Goal: Task Accomplishment & Management: Use online tool/utility

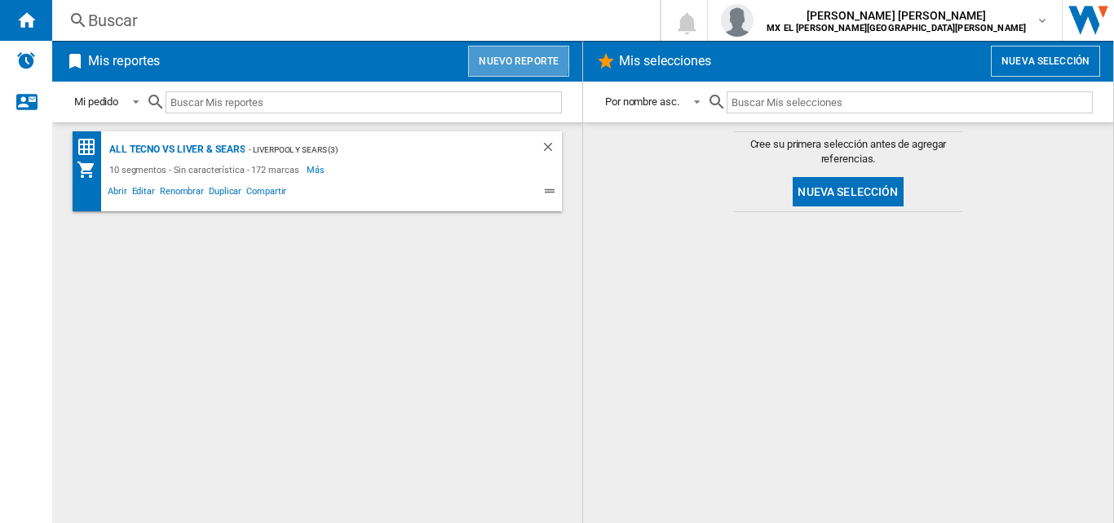
click at [504, 55] on button "Nuevo reporte" at bounding box center [518, 61] width 101 height 31
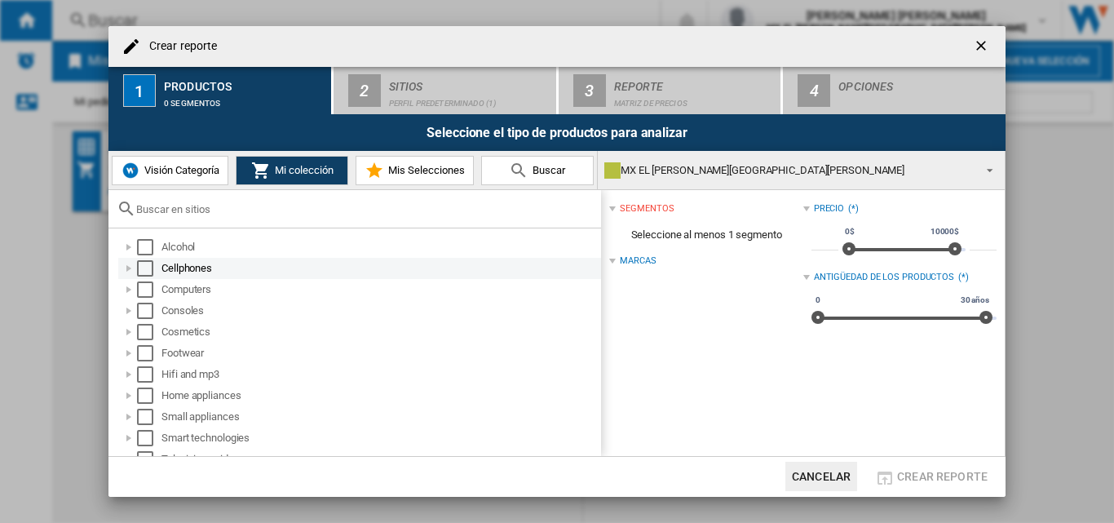
click at [148, 276] on div "Select" at bounding box center [145, 268] width 16 height 16
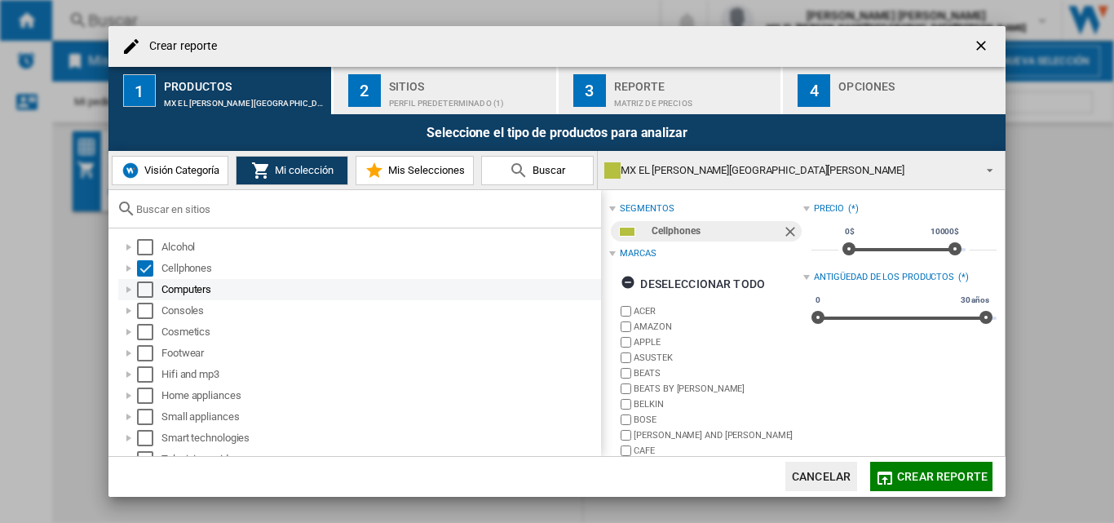
click at [139, 290] on div "Select" at bounding box center [145, 289] width 16 height 16
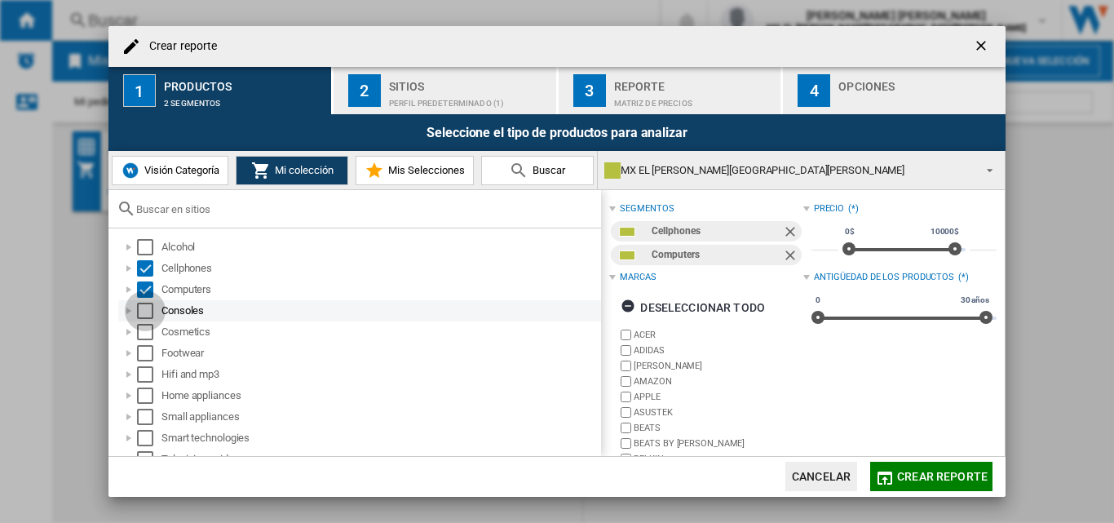
click at [140, 314] on div "Select" at bounding box center [145, 310] width 16 height 16
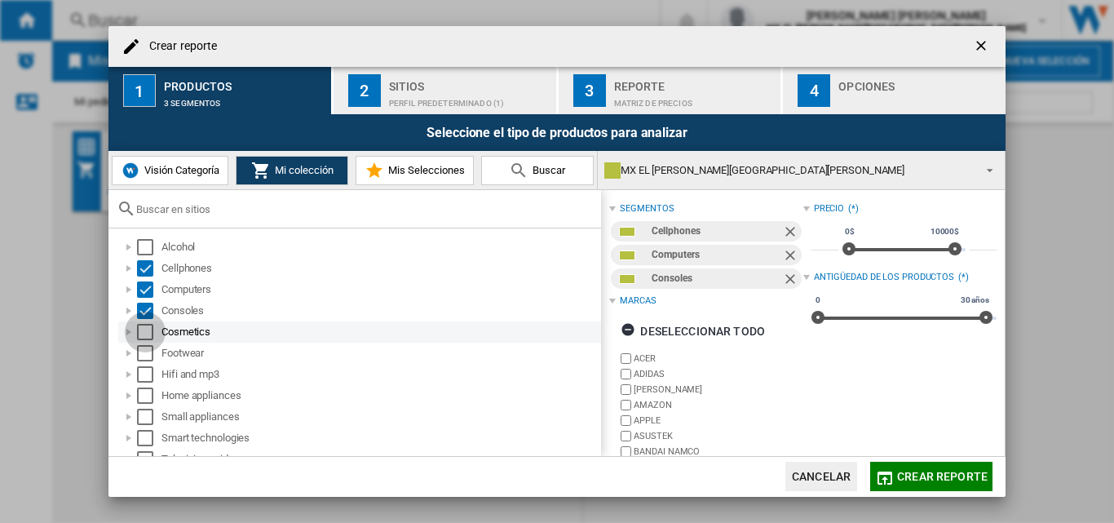
click at [147, 332] on div "Select" at bounding box center [145, 332] width 16 height 16
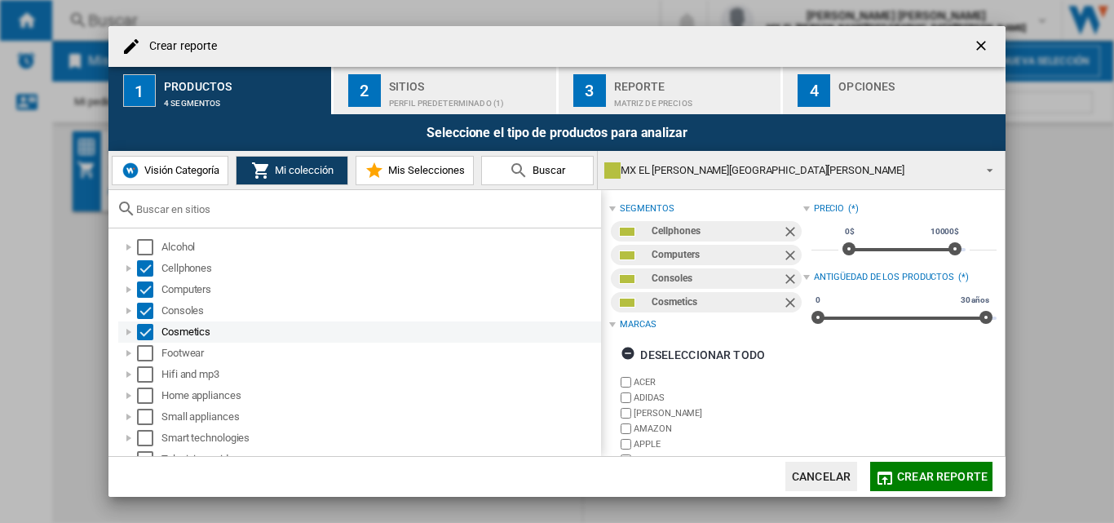
click at [146, 331] on div "Select" at bounding box center [145, 332] width 16 height 16
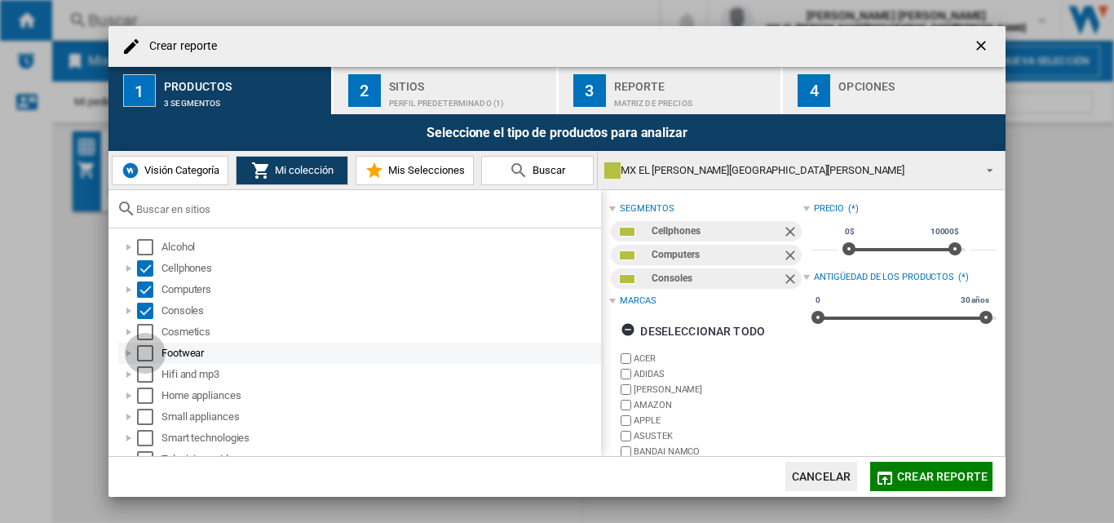
click at [147, 351] on div "Select" at bounding box center [145, 353] width 16 height 16
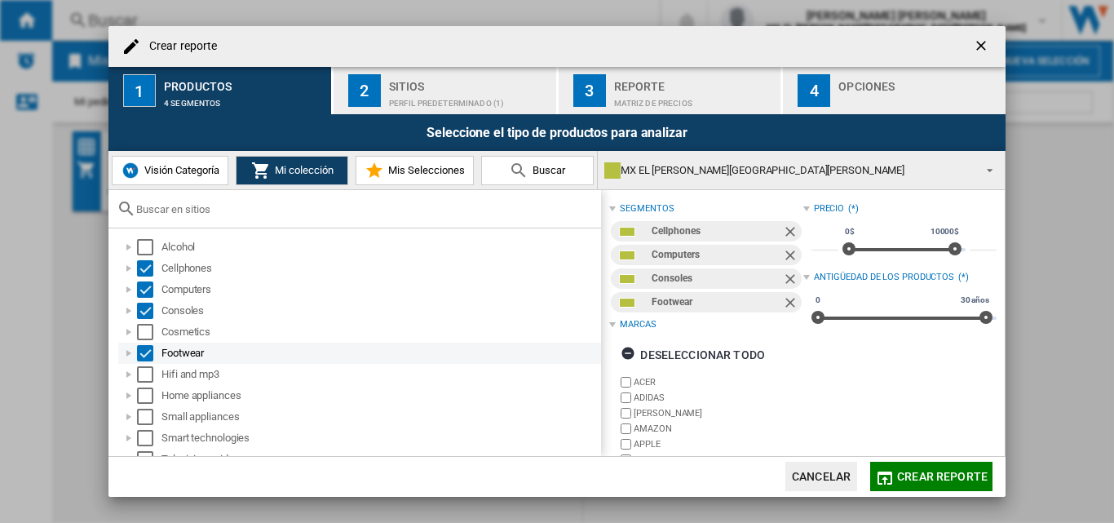
click at [143, 349] on div "Select" at bounding box center [145, 353] width 16 height 16
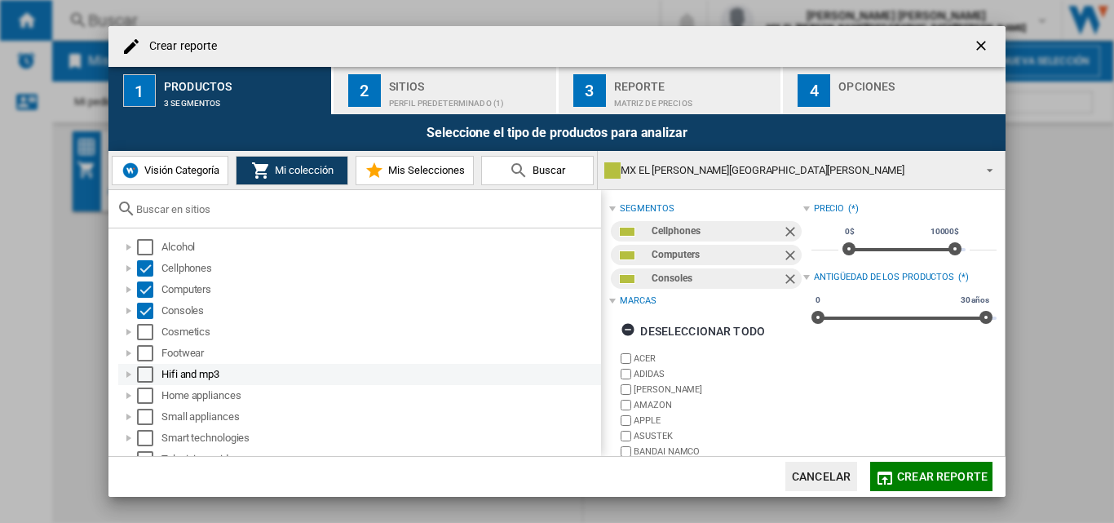
click at [146, 374] on div "Select" at bounding box center [145, 374] width 16 height 16
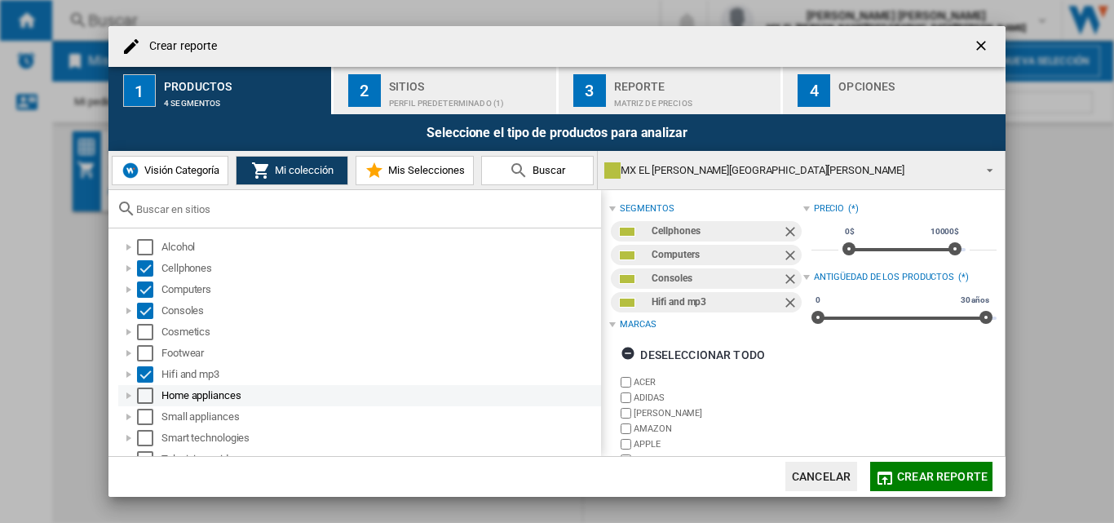
click at [149, 400] on div "Select" at bounding box center [145, 395] width 16 height 16
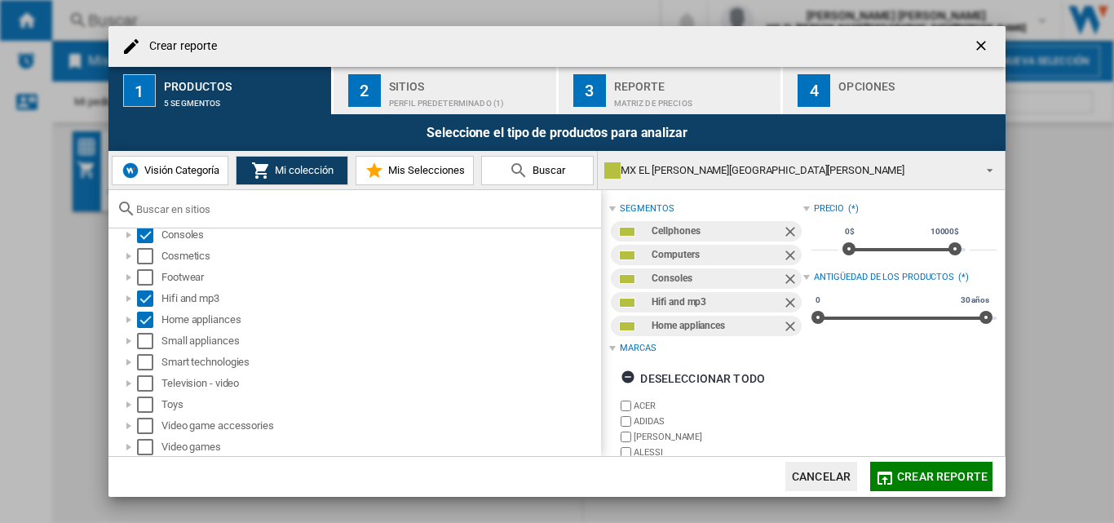
scroll to position [77, 0]
click at [140, 342] on div "Select" at bounding box center [145, 339] width 16 height 16
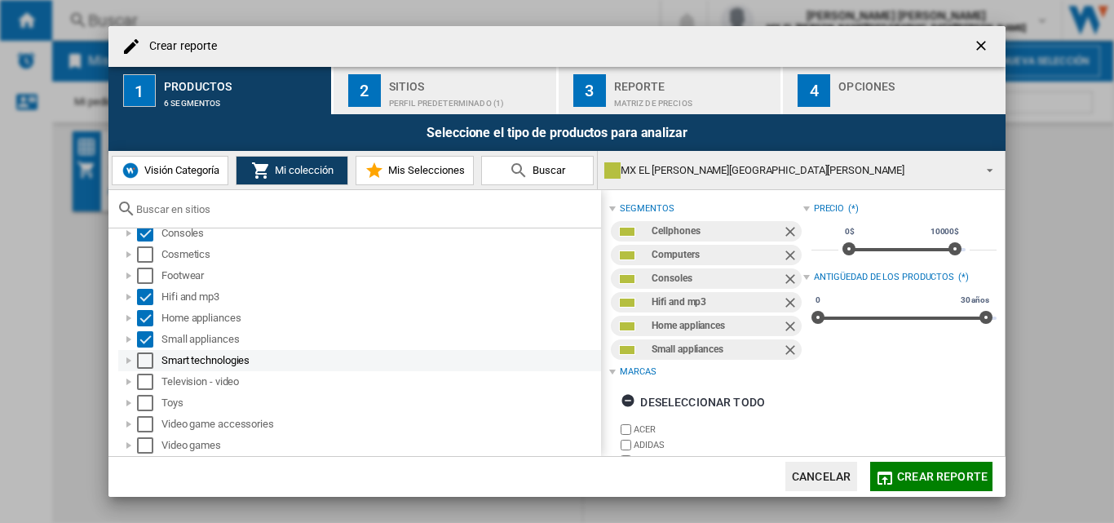
click at [141, 356] on div "Select" at bounding box center [145, 360] width 16 height 16
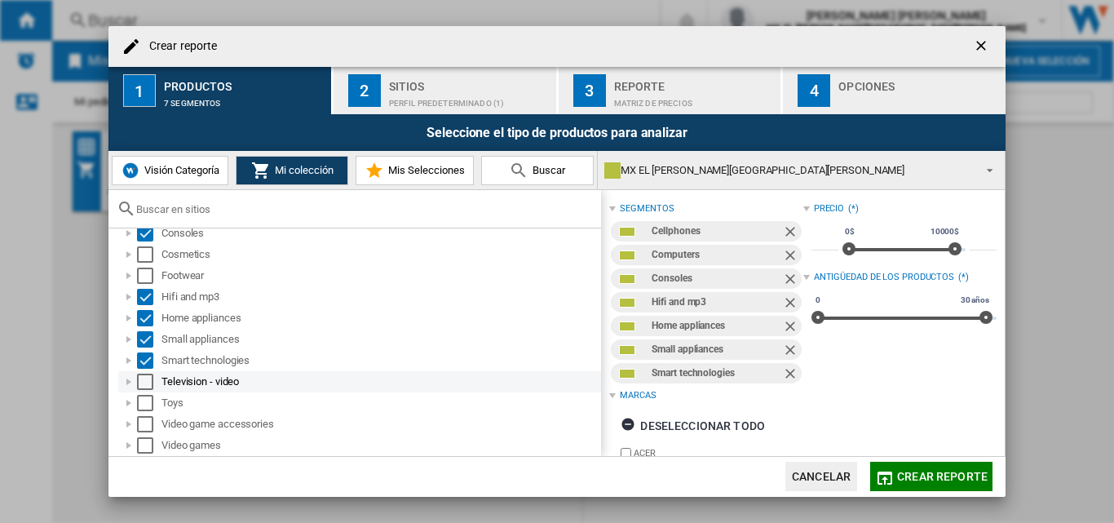
click at [145, 385] on div "Select" at bounding box center [145, 381] width 16 height 16
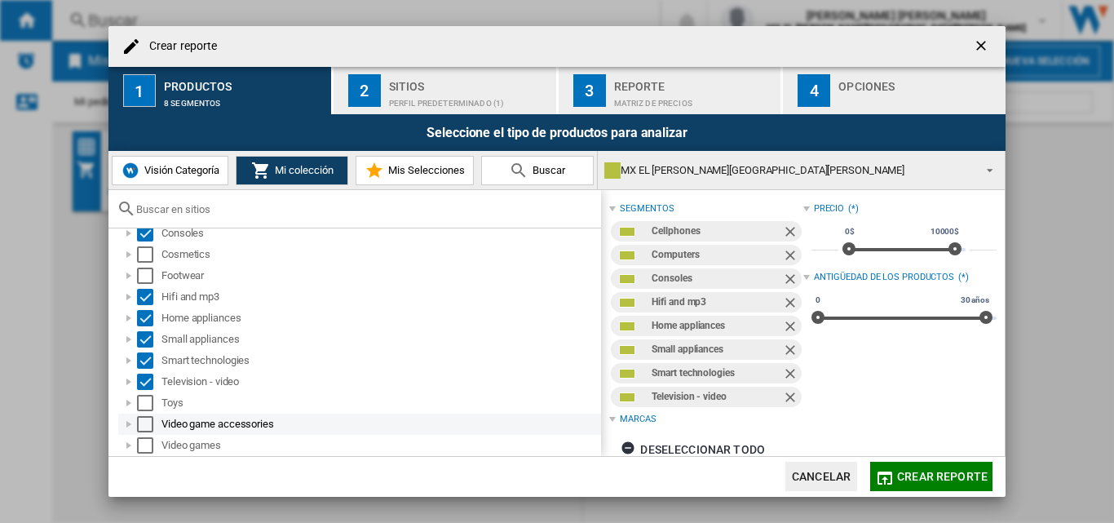
click at [147, 423] on div "Select" at bounding box center [145, 424] width 16 height 16
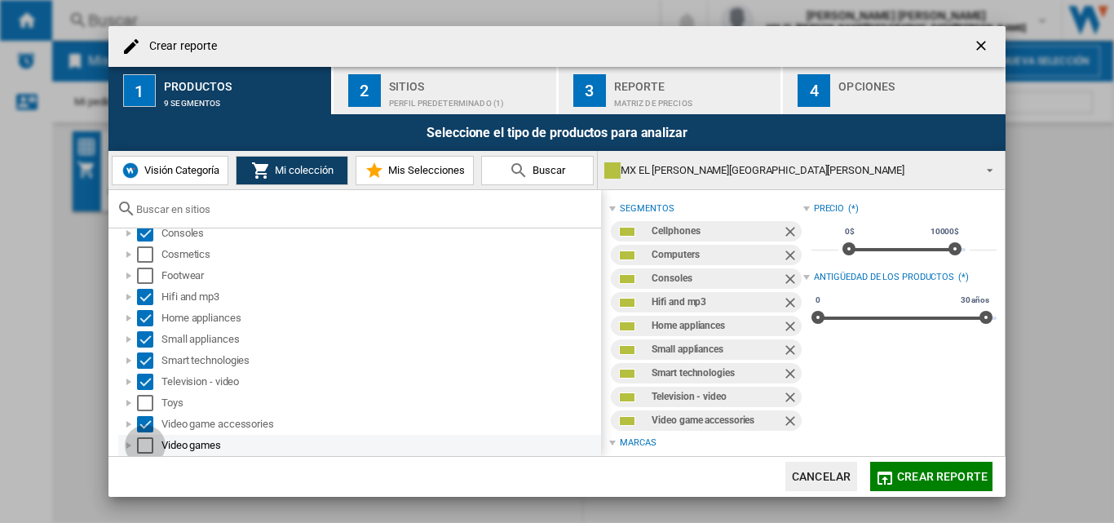
click at [143, 452] on div "Select" at bounding box center [145, 445] width 16 height 16
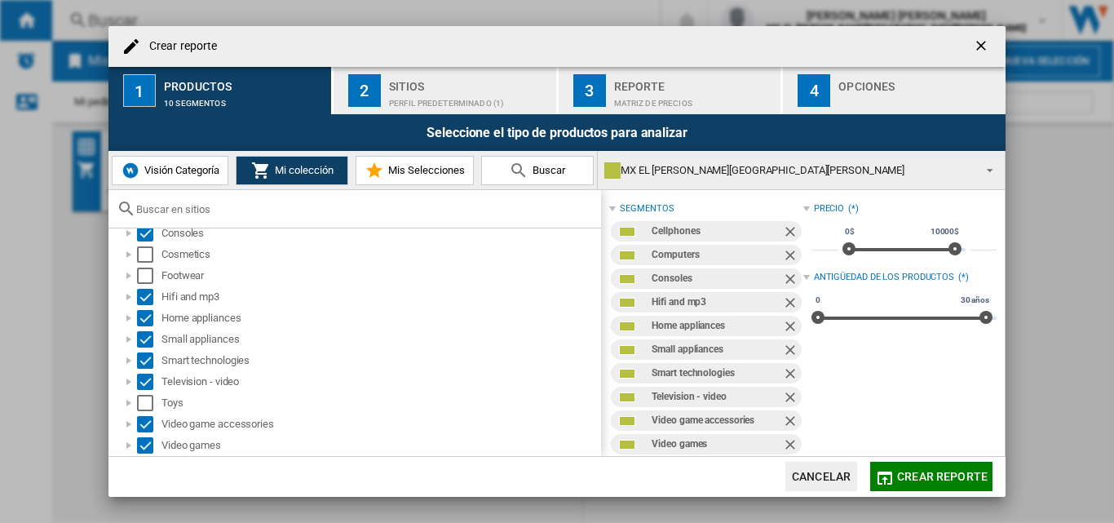
click at [421, 107] on div "Perfil predeterminado (1)" at bounding box center [469, 98] width 161 height 17
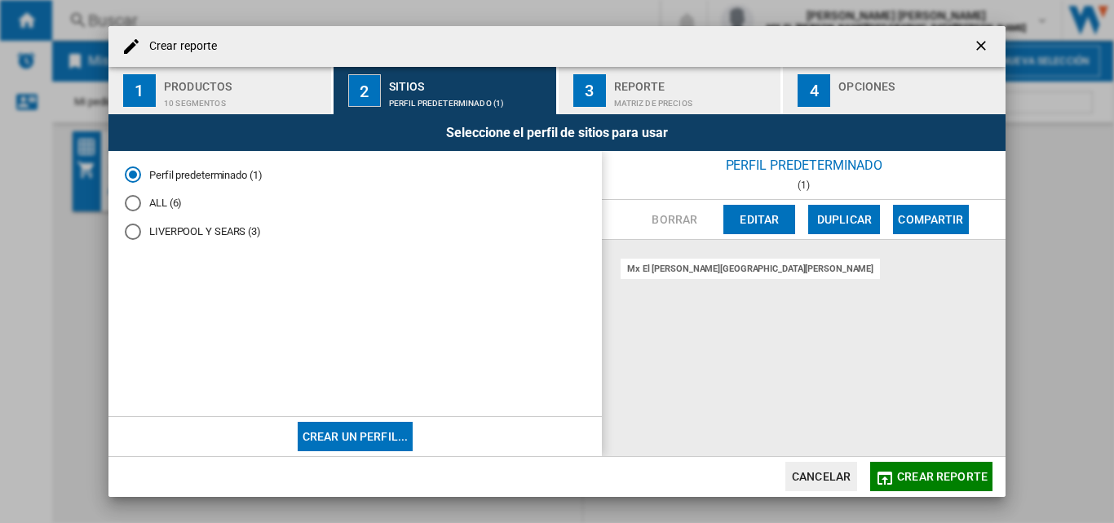
click at [139, 202] on div "ALL (6)" at bounding box center [133, 203] width 16 height 16
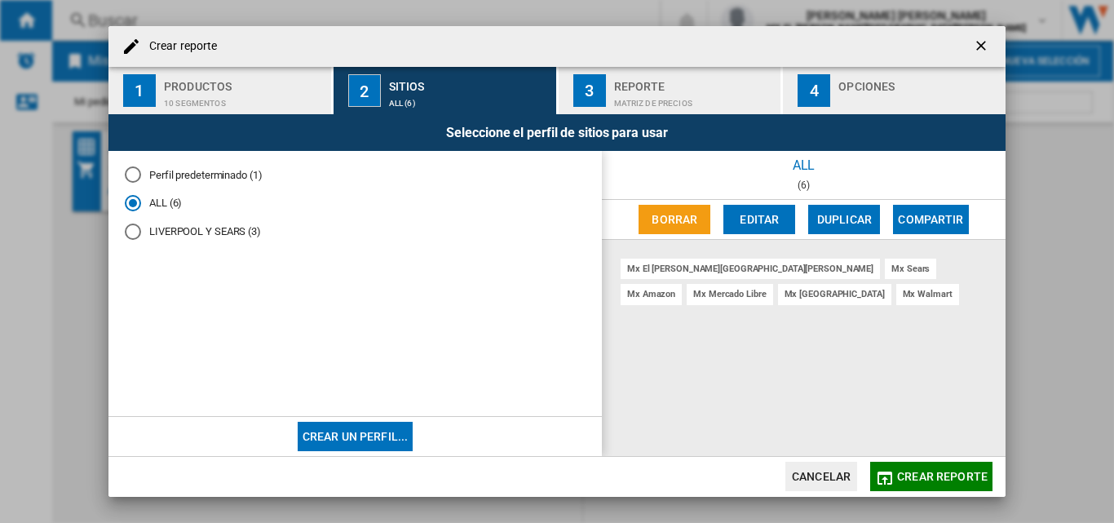
click at [942, 472] on span "Crear reporte" at bounding box center [942, 476] width 90 height 13
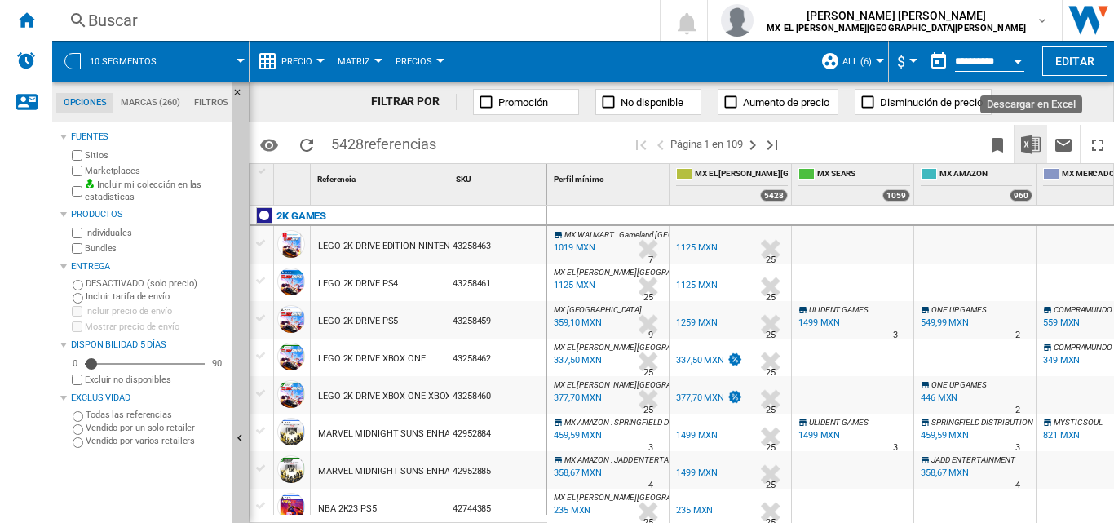
click at [1028, 137] on img "Descargar en Excel" at bounding box center [1031, 145] width 20 height 20
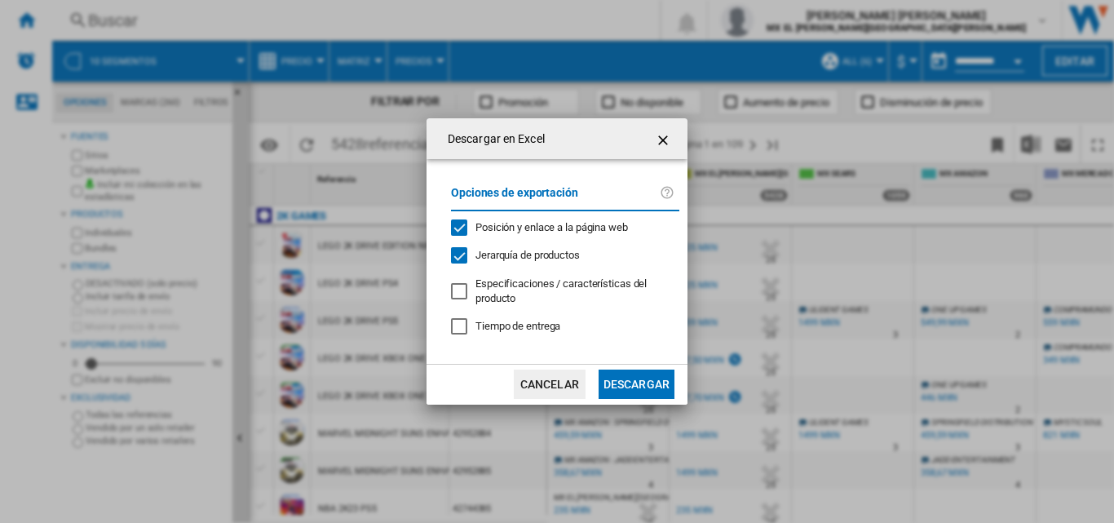
click at [652, 376] on button "Descargar" at bounding box center [636, 383] width 76 height 29
